Goal: Task Accomplishment & Management: Manage account settings

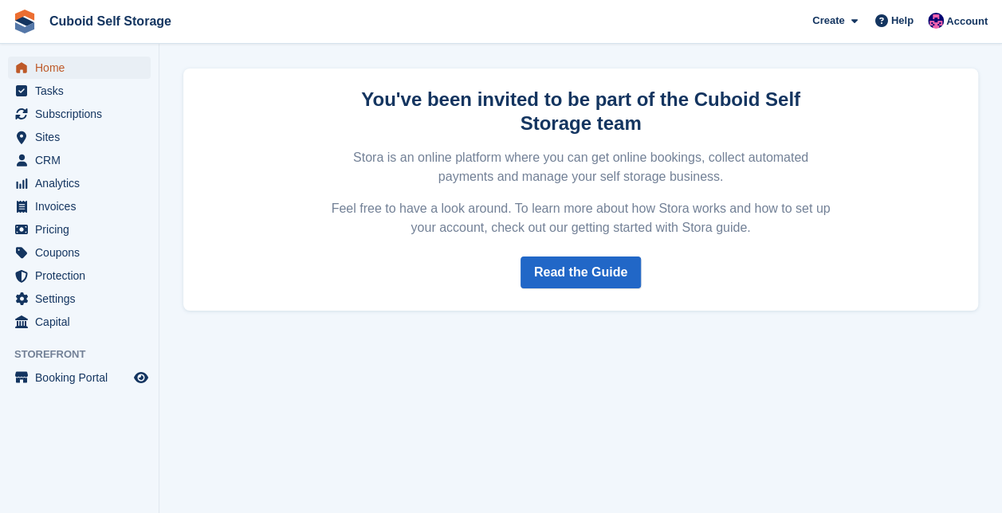
click at [45, 70] on span "Home" at bounding box center [83, 68] width 96 height 22
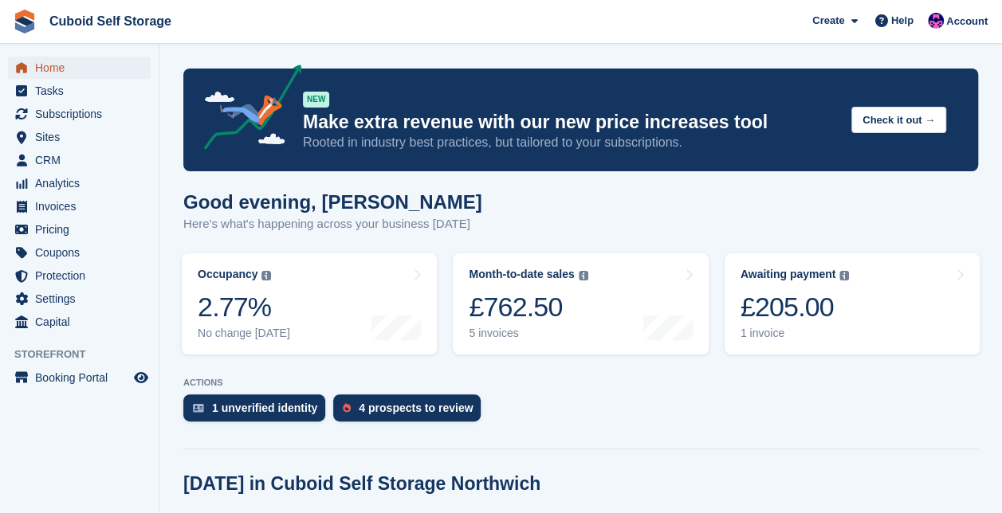
click at [48, 73] on span "Home" at bounding box center [83, 68] width 96 height 22
click at [64, 381] on span "Booking Portal" at bounding box center [83, 378] width 96 height 22
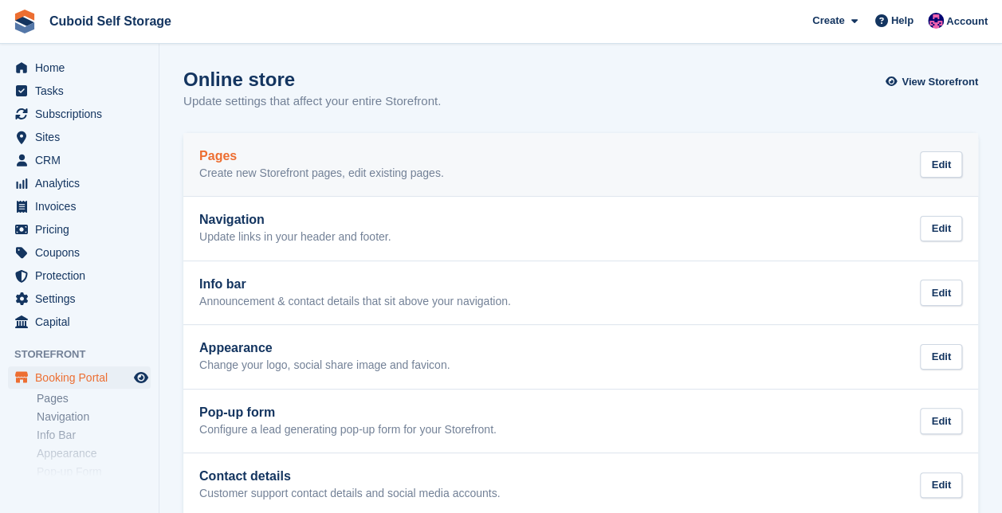
click at [214, 155] on h2 "Pages" at bounding box center [321, 156] width 245 height 14
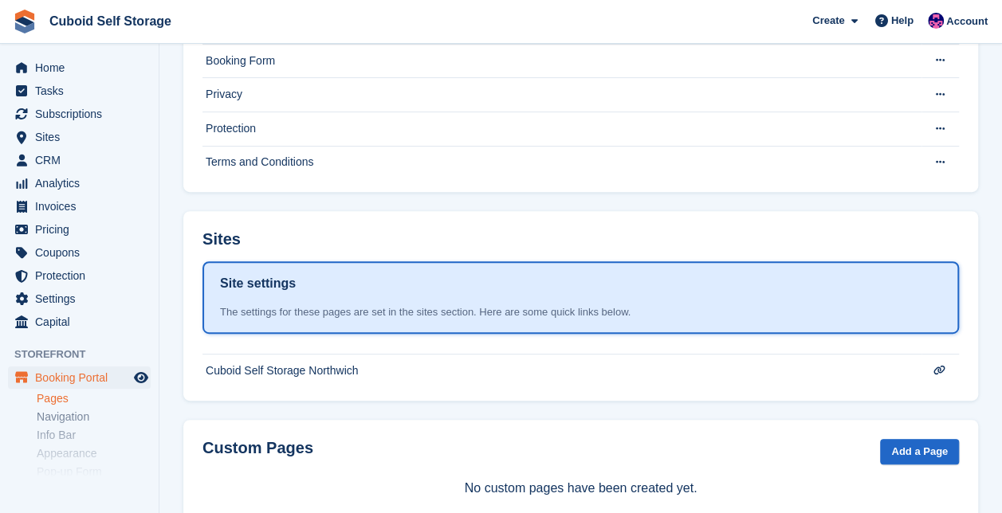
scroll to position [237, 0]
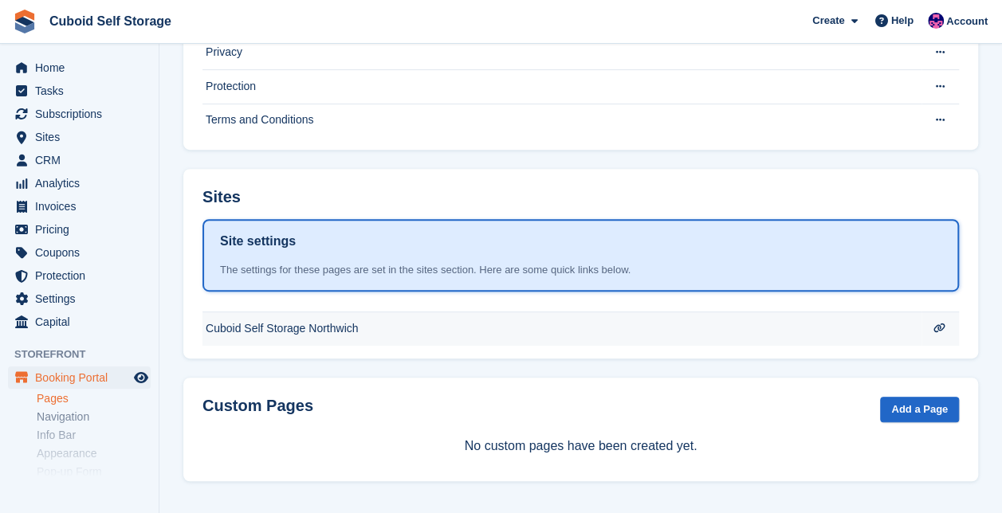
click at [274, 325] on td "Cuboid Self Storage Northwich" at bounding box center [561, 328] width 719 height 33
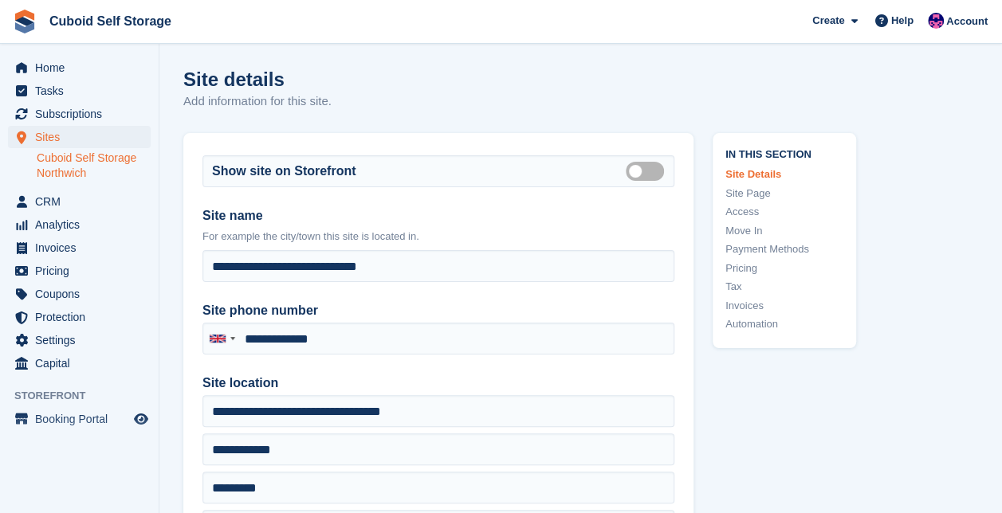
type input "**********"
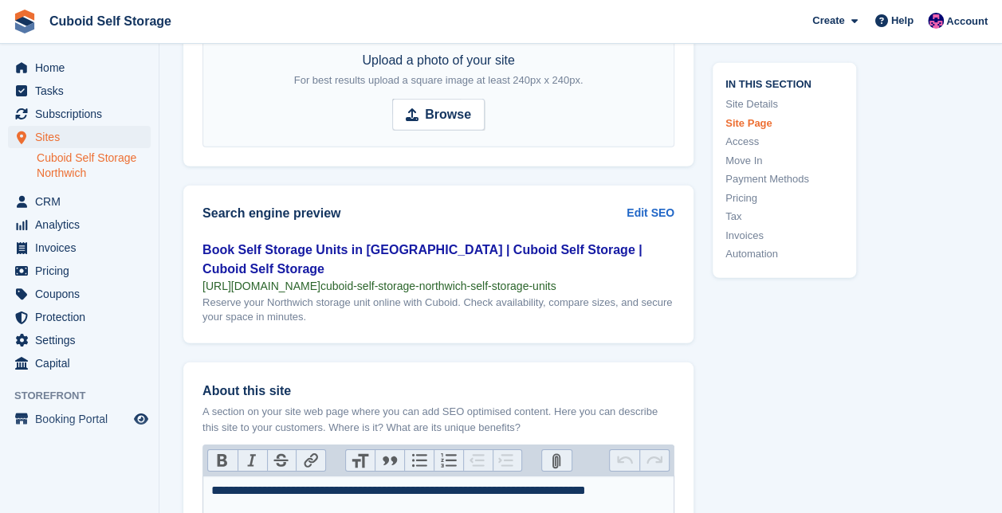
scroll to position [2209, 0]
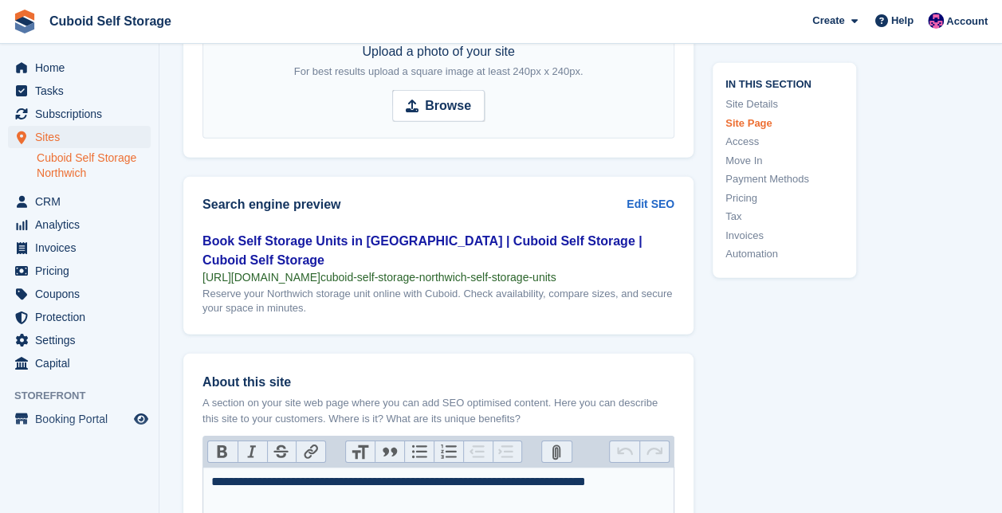
click at [344, 236] on div "Book Self Storage Units in Northwich | Cuboid Self Storage | Cuboid Self Storage" at bounding box center [438, 251] width 472 height 38
click at [198, 252] on div "Book Self Storage Units in Northwich | Cuboid Self Storage | Cuboid Self Storag…" at bounding box center [438, 283] width 510 height 103
drag, startPoint x: 207, startPoint y: 253, endPoint x: 265, endPoint y: 254, distance: 57.4
click at [265, 271] on span "https://bookings.cuboidselfstorage.com/sites/" at bounding box center [261, 277] width 118 height 13
drag, startPoint x: 265, startPoint y: 254, endPoint x: 205, endPoint y: 252, distance: 59.8
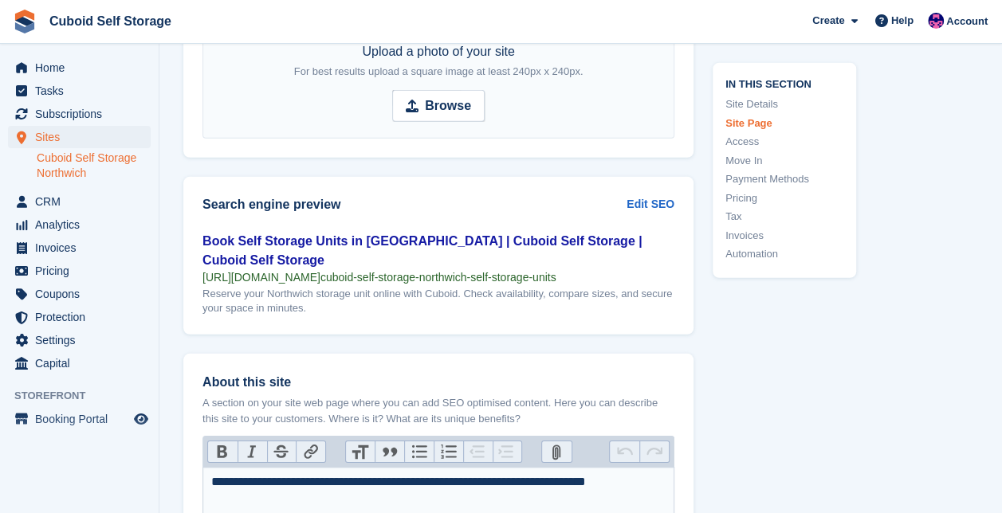
click at [205, 271] on span "https://bookings.cuboidselfstorage.com/sites/" at bounding box center [261, 277] width 118 height 13
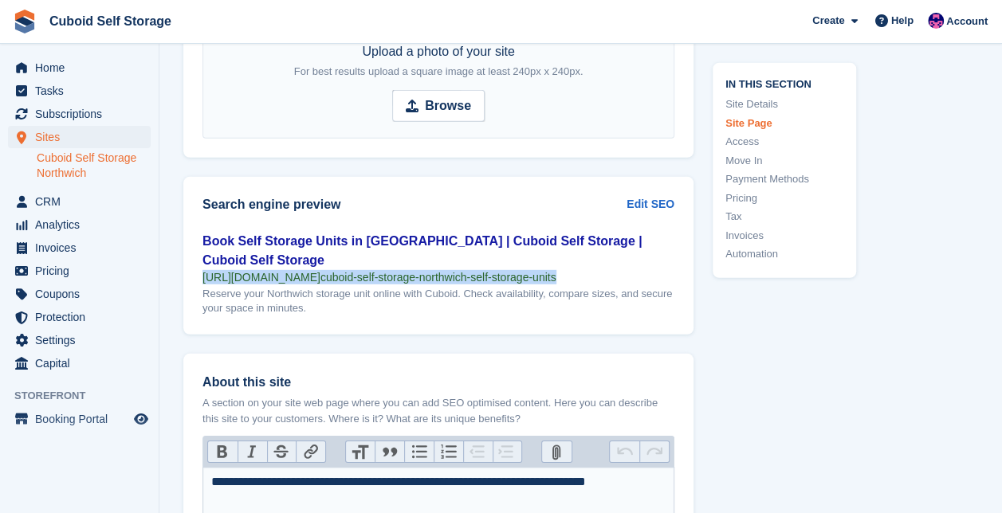
drag, startPoint x: 199, startPoint y: 249, endPoint x: 671, endPoint y: 253, distance: 471.9
click at [671, 253] on div "Book Self Storage Units in Northwich | Cuboid Self Storage | Cuboid Self Storag…" at bounding box center [438, 283] width 510 height 103
copy div "https://bookings.cuboidselfstorage.com/sites/ cuboid-self-storage-northwich-sel…"
